Goal: Navigation & Orientation: Find specific page/section

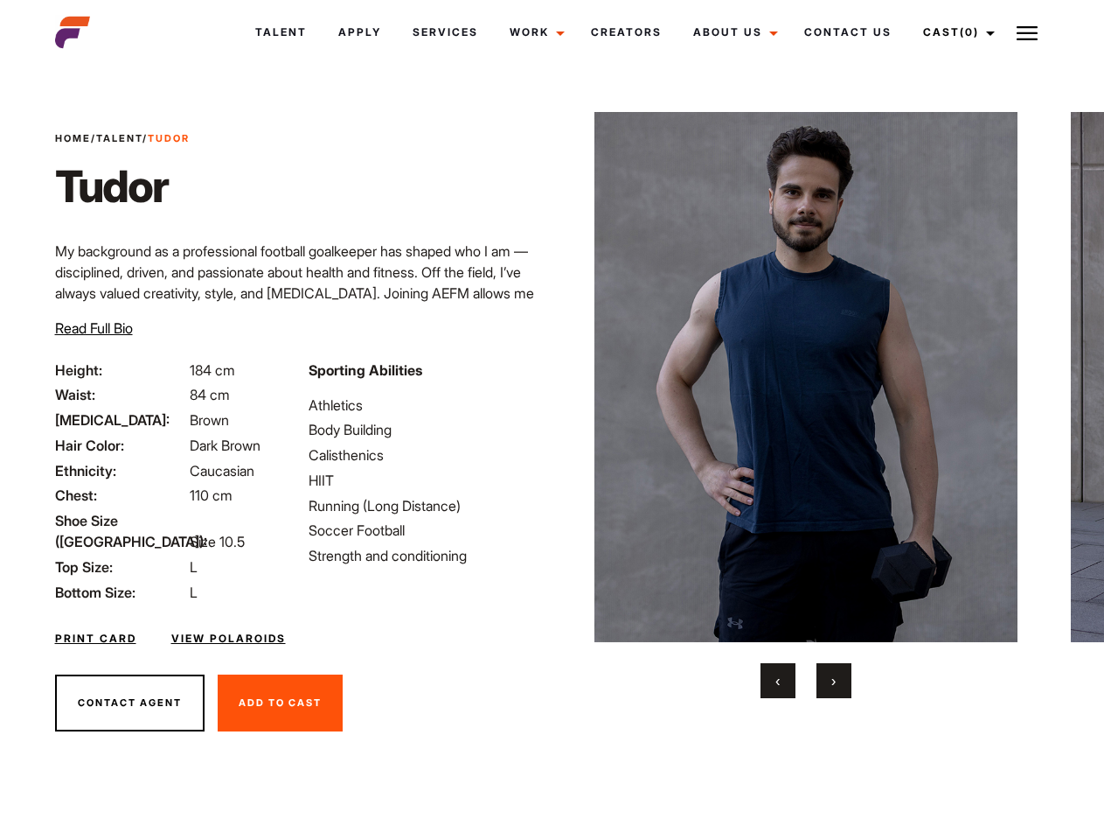
click at [955, 32] on link "Cast (0)" at bounding box center [957, 32] width 98 height 47
click at [1028, 32] on img at bounding box center [1027, 33] width 21 height 21
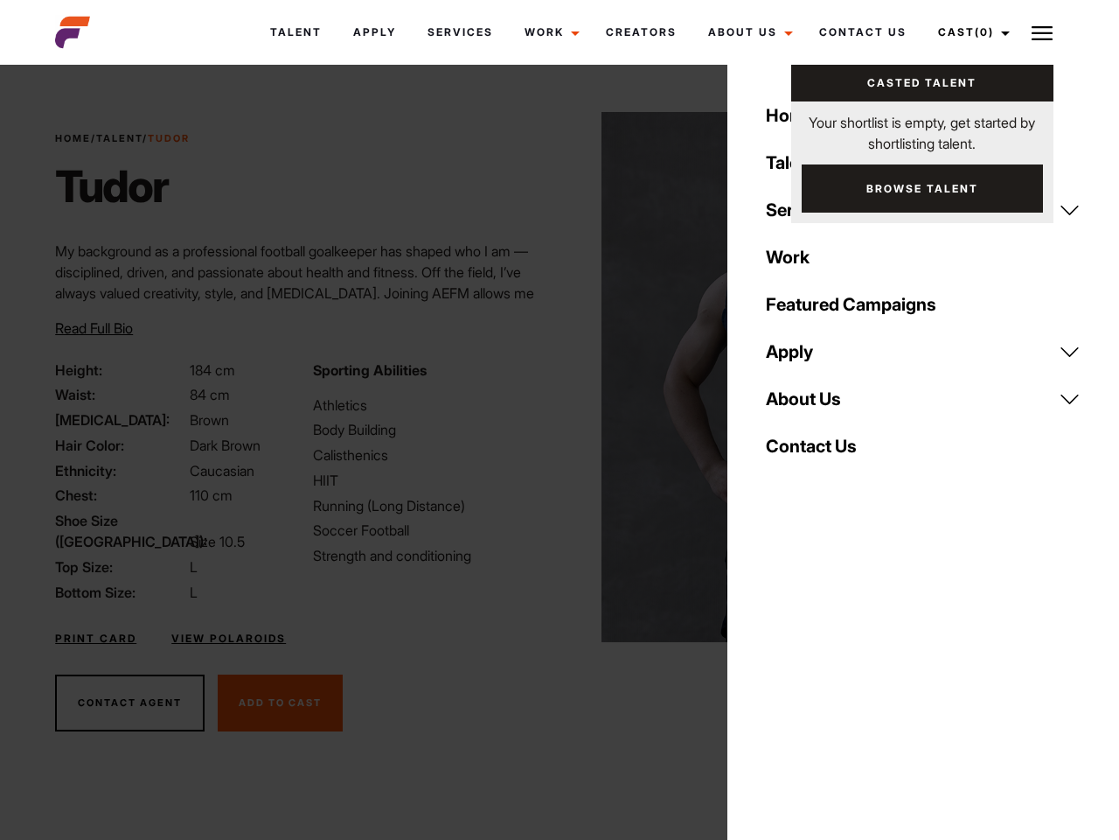
click at [805, 405] on img at bounding box center [814, 377] width 424 height 530
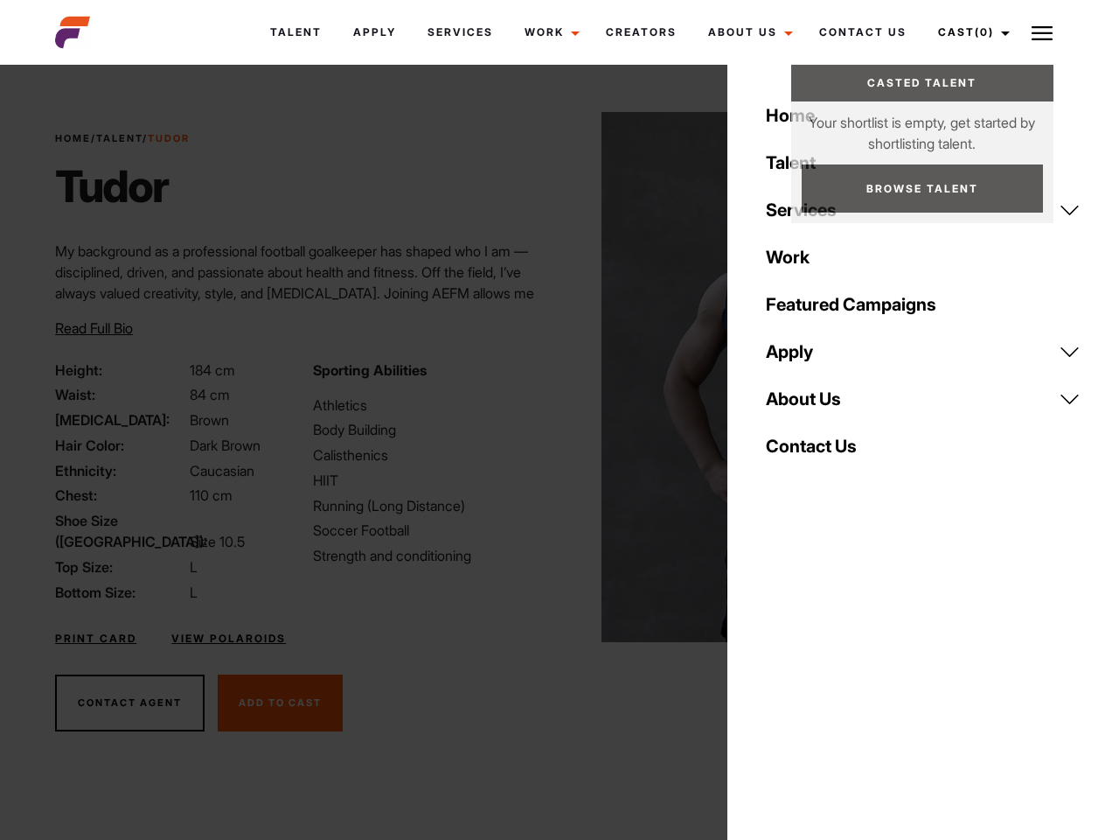
click at [552, 377] on div "Sporting Abilities Athletics Body Building Calisthenics HIIT Running (Long Dist…" at bounding box center [431, 480] width 257 height 243
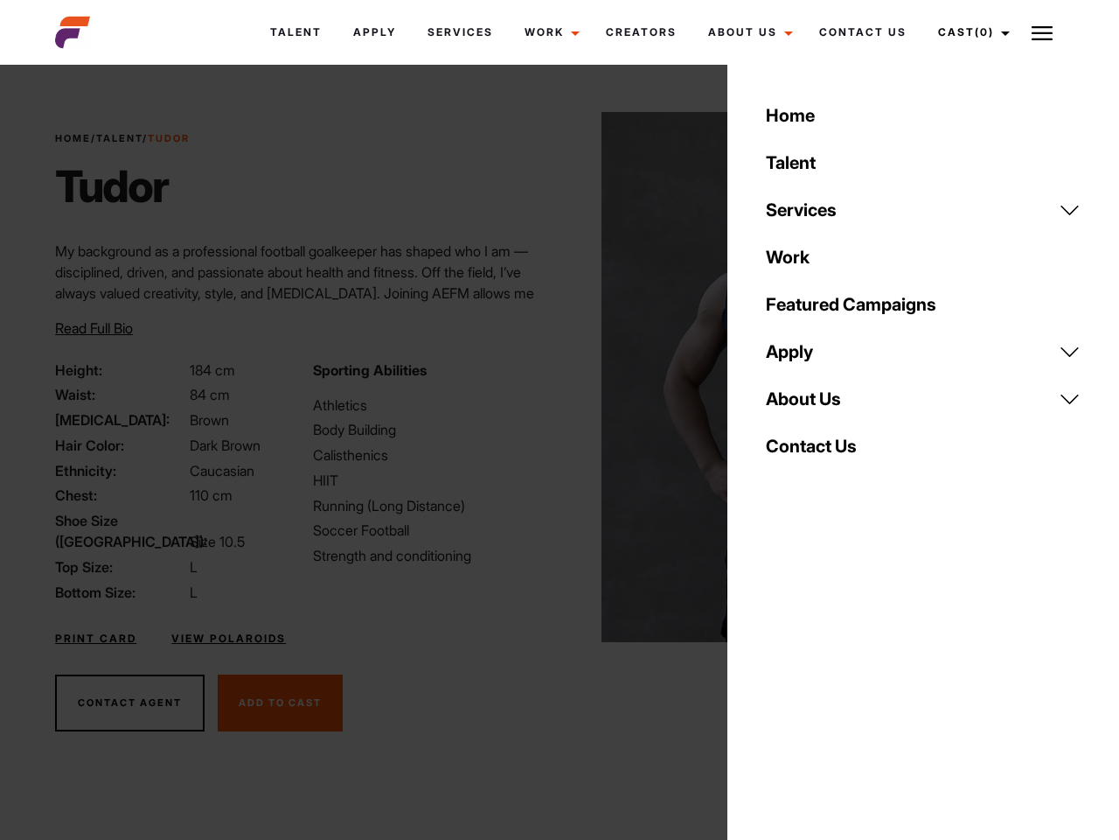
click at [778, 680] on div "Home Talent Services Talent Casting Photography Videography Creative Hair and M…" at bounding box center [924, 420] width 392 height 840
click at [834, 680] on div "Home Talent Services Talent Casting Photography Videography Creative Hair and M…" at bounding box center [924, 420] width 392 height 840
